Goal: Information Seeking & Learning: Understand process/instructions

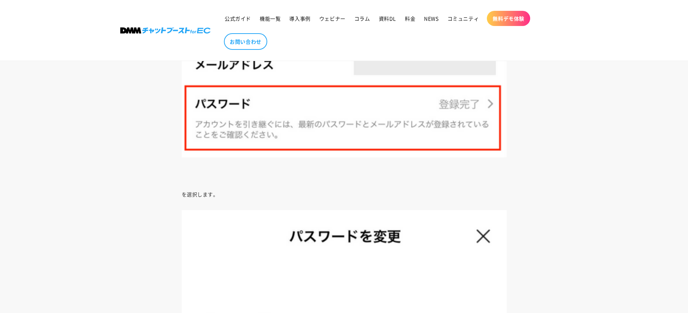
scroll to position [2838, 0]
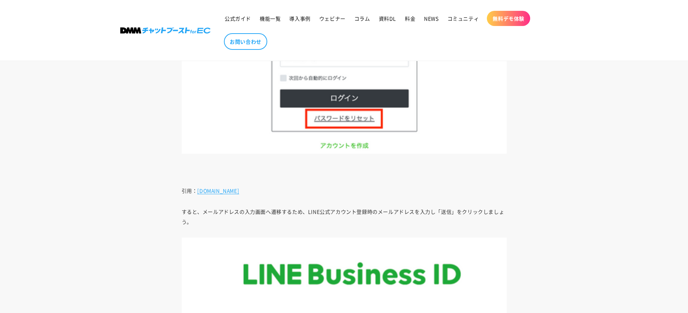
scroll to position [3739, 0]
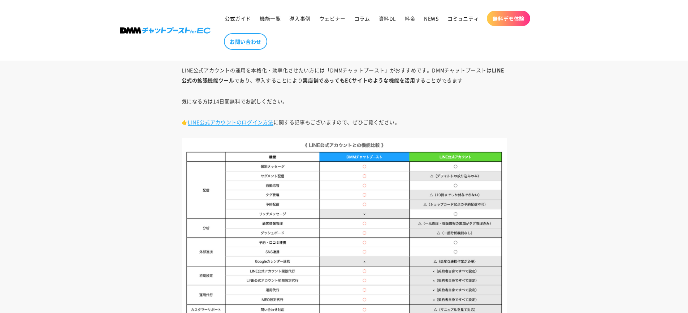
scroll to position [4043, 0]
